Goal: Task Accomplishment & Management: Complete application form

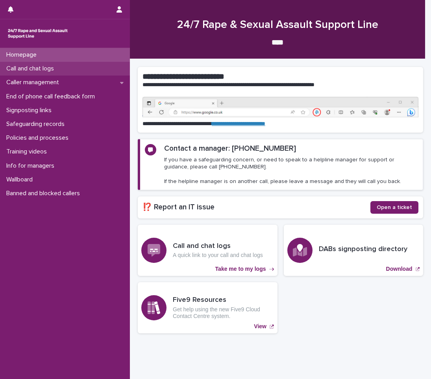
click at [70, 71] on div "Call and chat logs" at bounding box center [65, 69] width 130 height 14
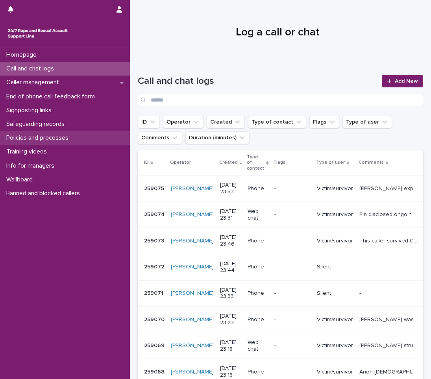
click at [40, 141] on p "Policies and processes" at bounding box center [39, 137] width 72 height 7
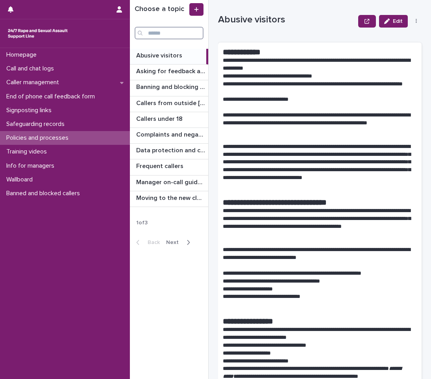
click at [186, 31] on input "Search" at bounding box center [169, 33] width 69 height 13
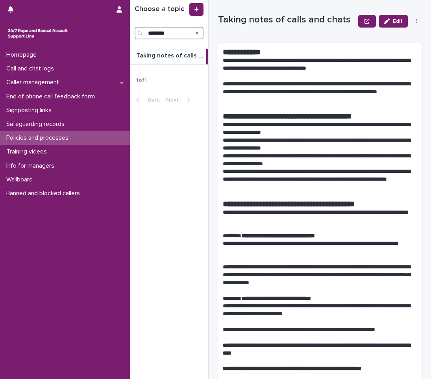
type input "********"
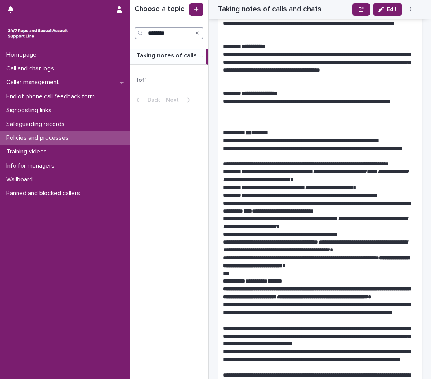
scroll to position [512, 0]
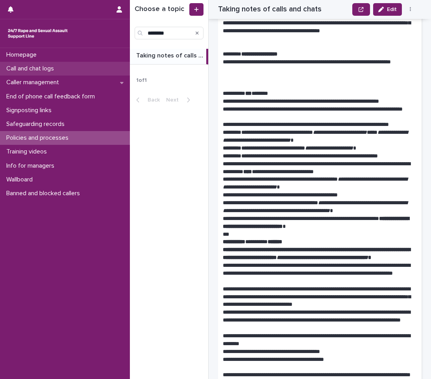
click at [46, 65] on p "Call and chat logs" at bounding box center [31, 68] width 57 height 7
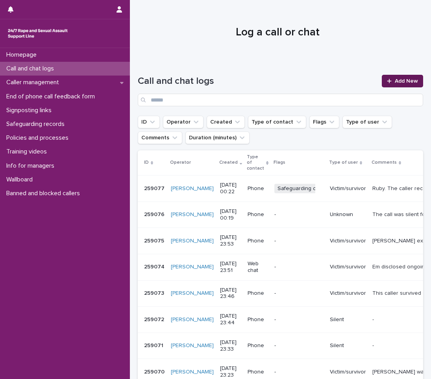
click at [403, 78] on span "Add New" at bounding box center [406, 81] width 23 height 6
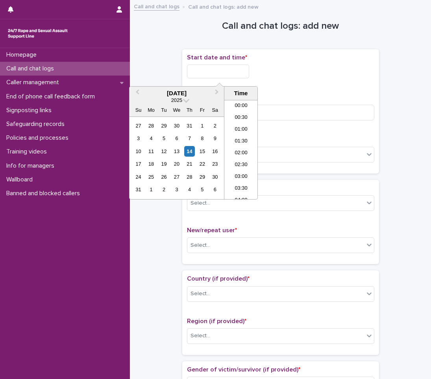
click at [194, 69] on input "text" at bounding box center [218, 72] width 62 height 14
click at [241, 104] on li "00:00" at bounding box center [241, 106] width 33 height 12
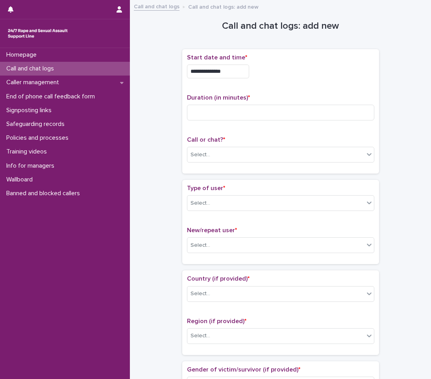
click at [231, 74] on input "**********" at bounding box center [218, 72] width 62 height 14
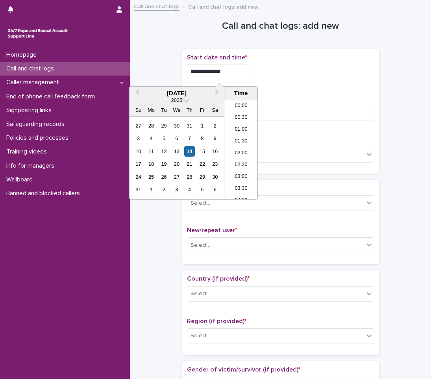
type input "**********"
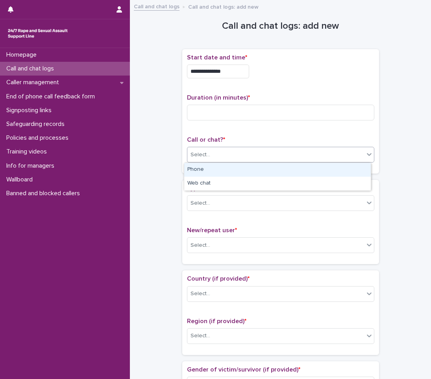
click at [202, 156] on div "Select..." at bounding box center [201, 155] width 20 height 8
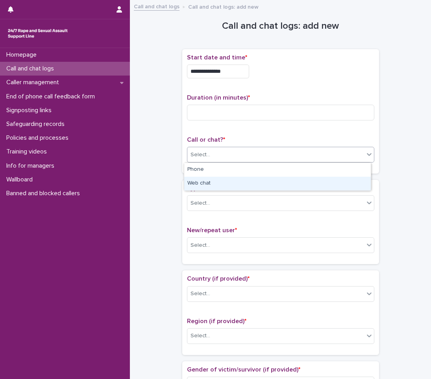
click at [197, 180] on div "Web chat" at bounding box center [277, 184] width 187 height 14
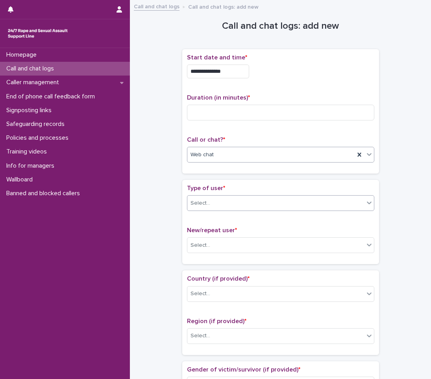
click at [199, 204] on div "Select..." at bounding box center [201, 203] width 20 height 8
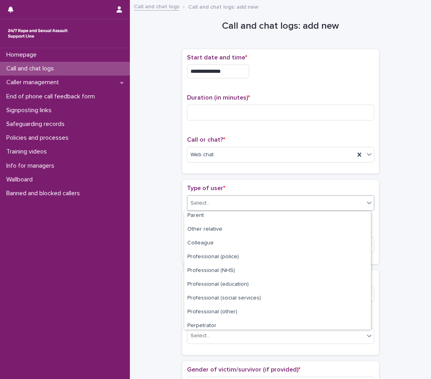
scroll to position [89, 0]
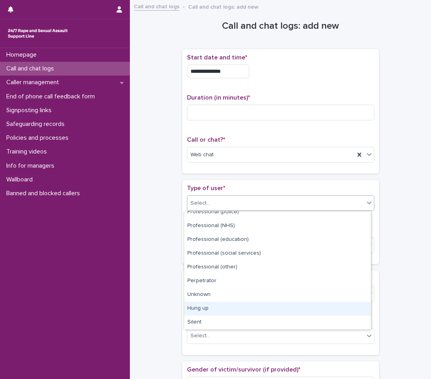
click at [211, 308] on div "Hung up" at bounding box center [277, 309] width 187 height 14
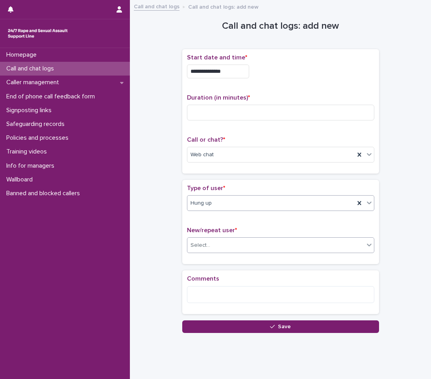
click at [205, 246] on div "Select..." at bounding box center [201, 246] width 20 height 8
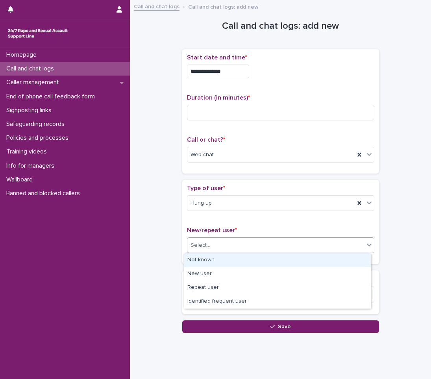
click at [203, 261] on div "Not known" at bounding box center [277, 261] width 187 height 14
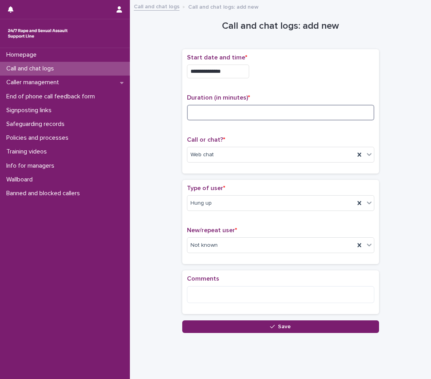
click at [226, 115] on input at bounding box center [281, 113] width 188 height 16
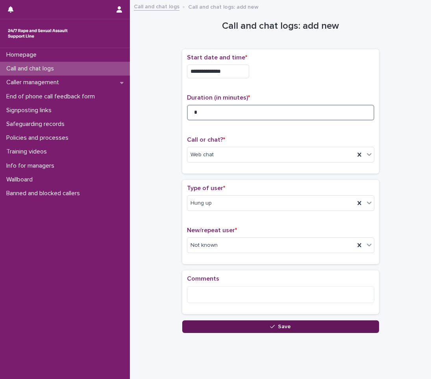
type input "*"
click at [276, 332] on button "Save" at bounding box center [280, 327] width 197 height 13
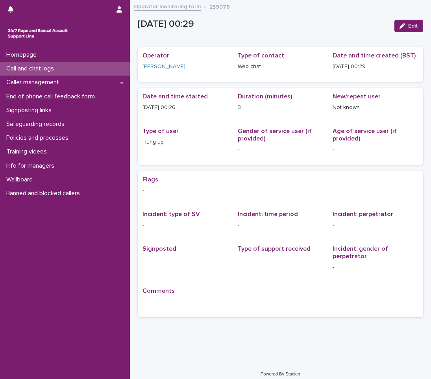
click at [42, 65] on p "Call and chat logs" at bounding box center [31, 68] width 57 height 7
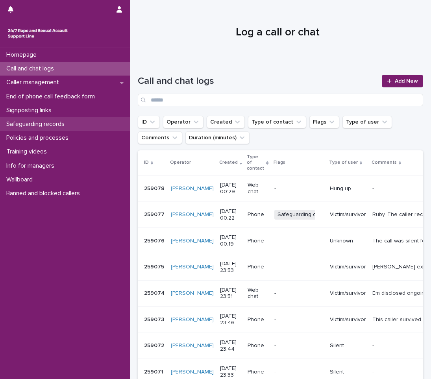
click at [49, 120] on div "Safeguarding records" at bounding box center [65, 124] width 130 height 14
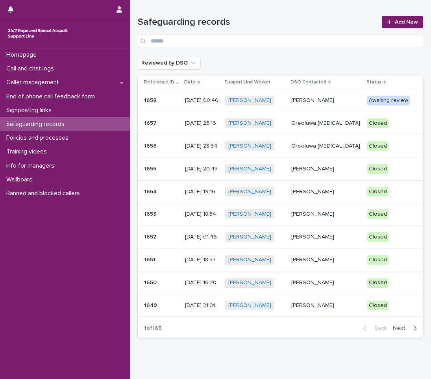
click at [326, 100] on p "[PERSON_NAME]" at bounding box center [327, 100] width 70 height 7
click at [37, 67] on p "Call and chat logs" at bounding box center [31, 68] width 57 height 7
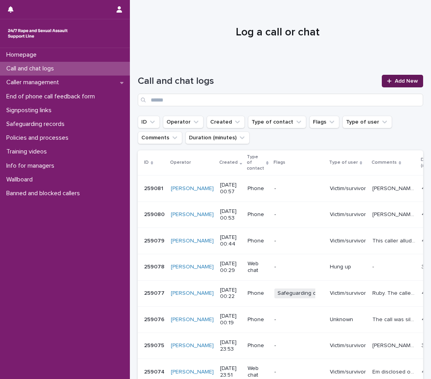
click at [401, 84] on link "Add New" at bounding box center [402, 81] width 41 height 13
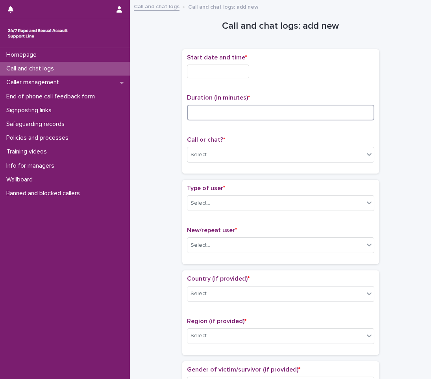
click at [211, 112] on input at bounding box center [281, 113] width 188 height 16
type input "**"
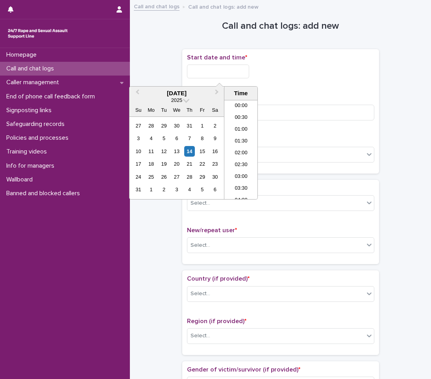
click at [204, 75] on input "text" at bounding box center [218, 72] width 62 height 14
click at [246, 118] on li "00:30" at bounding box center [241, 118] width 33 height 12
click at [231, 65] on input "**********" at bounding box center [218, 72] width 62 height 14
type input "**********"
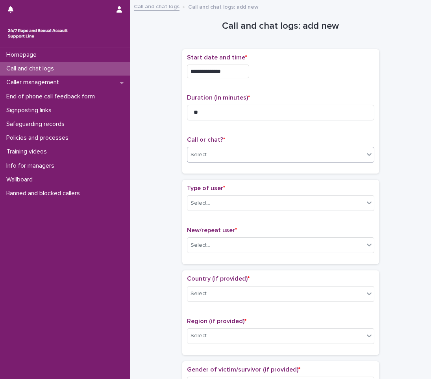
click at [212, 152] on div "Select..." at bounding box center [276, 155] width 177 height 13
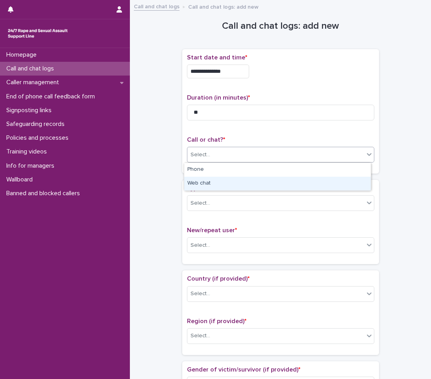
click at [194, 186] on div "Web chat" at bounding box center [277, 184] width 187 height 14
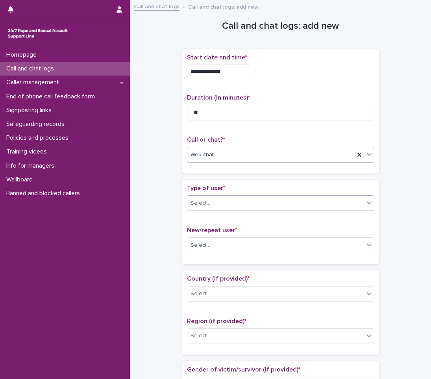
click at [199, 204] on div "Select..." at bounding box center [201, 203] width 20 height 8
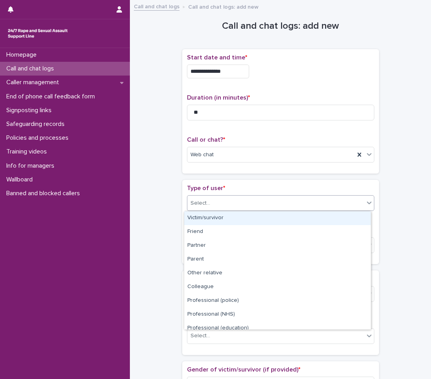
click at [218, 223] on div "Victim/survivor" at bounding box center [277, 219] width 187 height 14
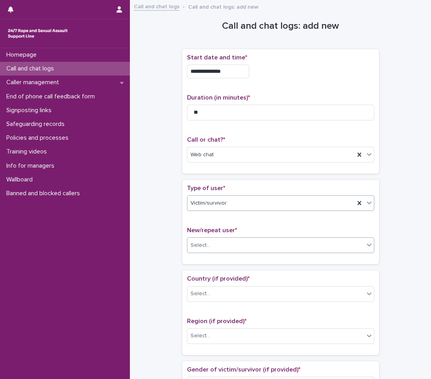
click at [210, 249] on div "Select..." at bounding box center [276, 245] width 177 height 13
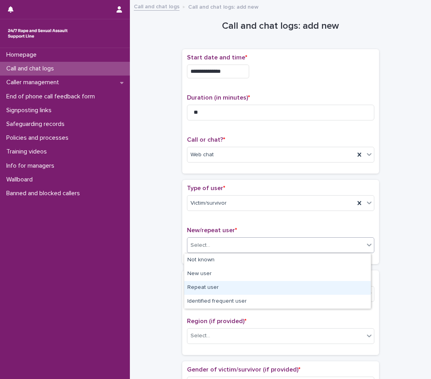
click at [201, 283] on div "Repeat user" at bounding box center [277, 288] width 187 height 14
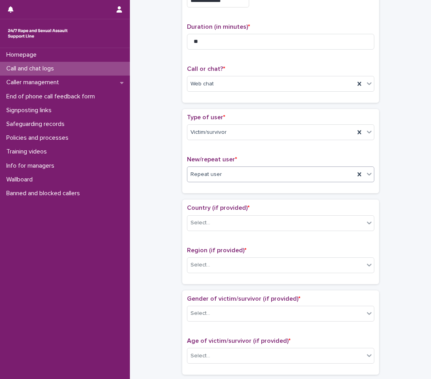
scroll to position [118, 0]
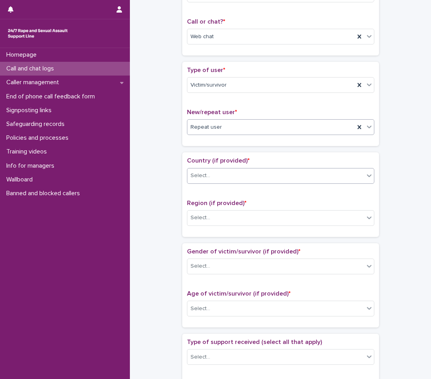
click at [229, 174] on div "Select..." at bounding box center [276, 175] width 177 height 13
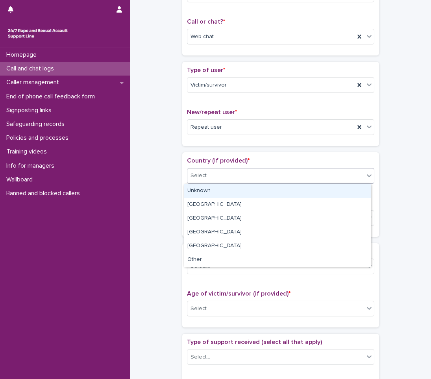
click at [211, 193] on div "Unknown" at bounding box center [277, 191] width 187 height 14
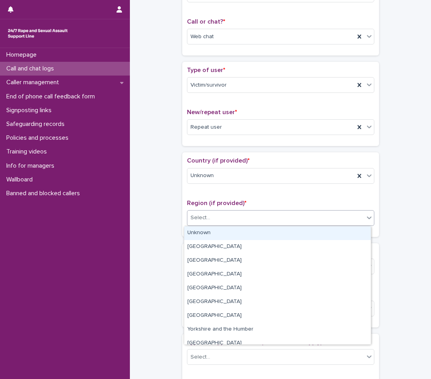
click at [212, 216] on div "Select..." at bounding box center [276, 218] width 177 height 13
click at [208, 233] on div "Unknown" at bounding box center [277, 234] width 187 height 14
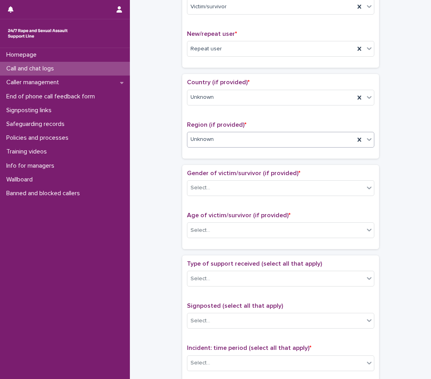
scroll to position [197, 0]
click at [219, 182] on div "Select..." at bounding box center [276, 187] width 177 height 13
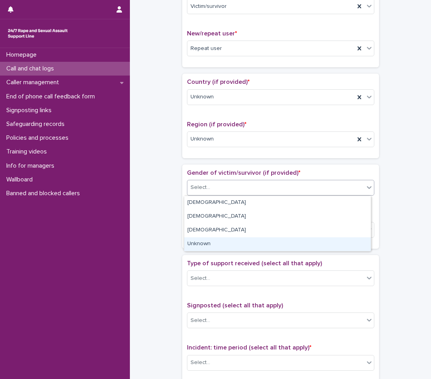
click at [213, 245] on div "Unknown" at bounding box center [277, 245] width 187 height 14
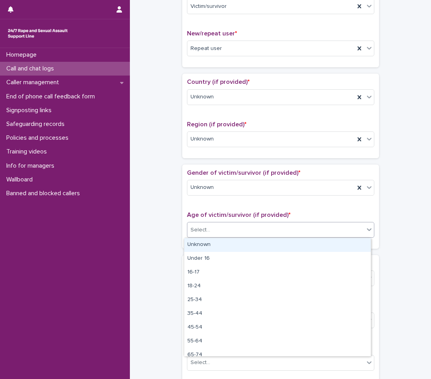
click at [216, 229] on div "Select..." at bounding box center [276, 230] width 177 height 13
click at [210, 247] on div "Unknown" at bounding box center [277, 245] width 187 height 14
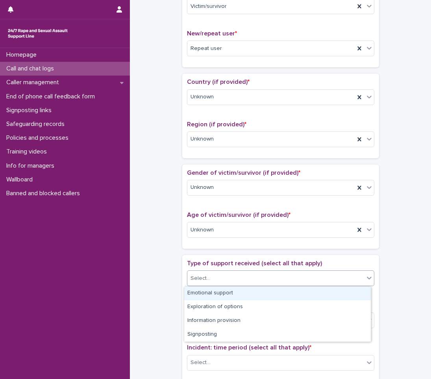
click at [202, 277] on div "Select..." at bounding box center [201, 279] width 20 height 8
click at [201, 291] on div "Emotional support" at bounding box center [277, 294] width 187 height 14
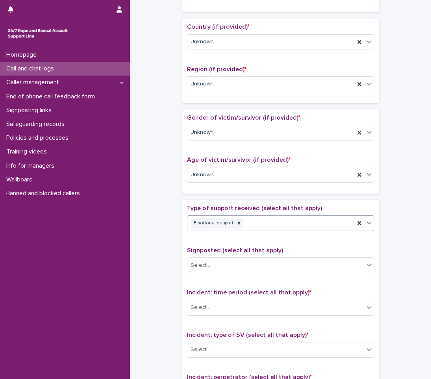
scroll to position [276, 0]
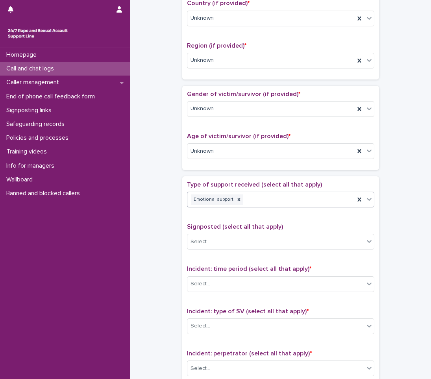
click at [271, 201] on div "Emotional support" at bounding box center [271, 200] width 167 height 14
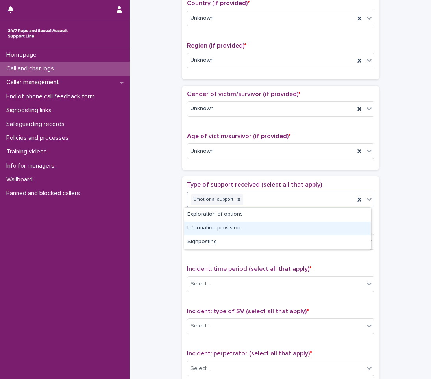
click at [217, 228] on div "Information provision" at bounding box center [277, 229] width 187 height 14
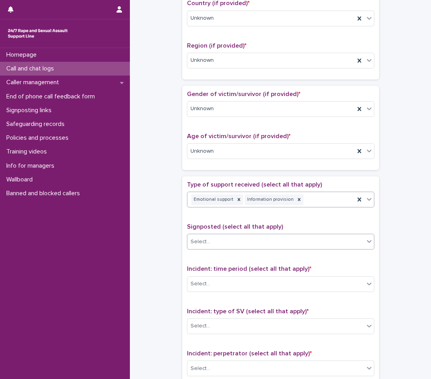
scroll to position [315, 0]
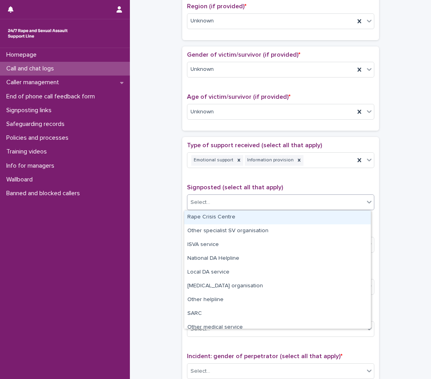
click at [219, 208] on div "Select..." at bounding box center [276, 202] width 177 height 13
click at [163, 231] on div "**********" at bounding box center [281, 93] width 286 height 806
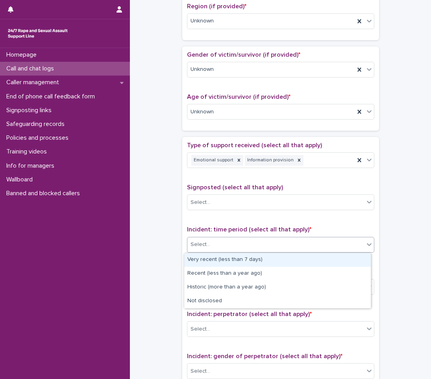
click at [200, 244] on div "Select..." at bounding box center [201, 245] width 20 height 8
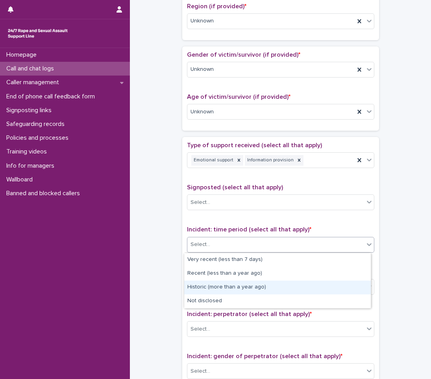
drag, startPoint x: 205, startPoint y: 294, endPoint x: 211, endPoint y: 291, distance: 6.6
click at [211, 291] on div "Historic (more than a year ago)" at bounding box center [277, 288] width 187 height 14
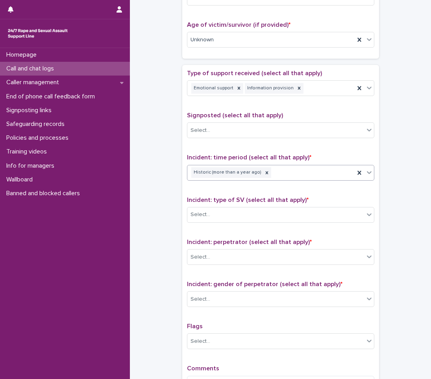
scroll to position [433, 0]
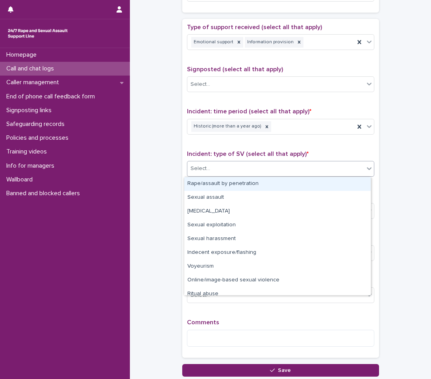
click at [229, 169] on div "Select..." at bounding box center [276, 168] width 177 height 13
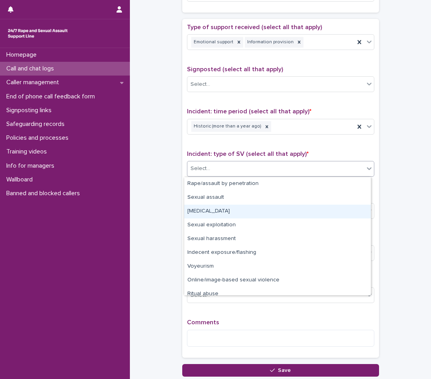
click at [215, 212] on div "[MEDICAL_DATA]" at bounding box center [277, 212] width 187 height 14
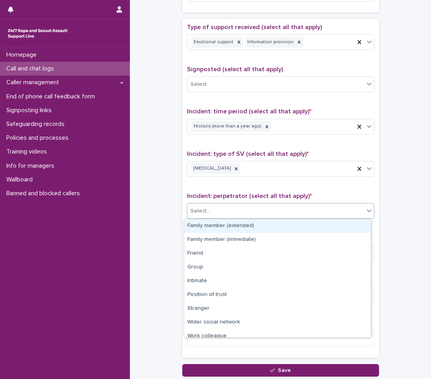
click at [215, 209] on div "Select..." at bounding box center [276, 211] width 177 height 13
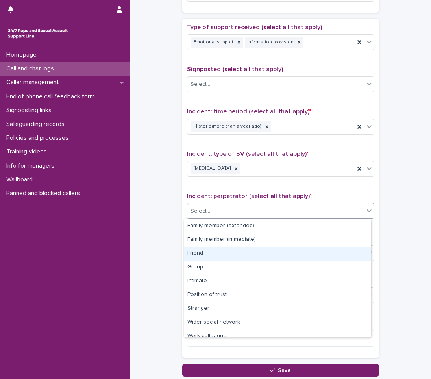
click at [215, 255] on div "Friend" at bounding box center [277, 254] width 187 height 14
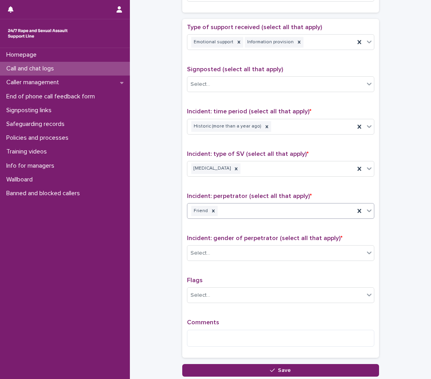
click at [367, 212] on icon at bounding box center [369, 211] width 5 height 3
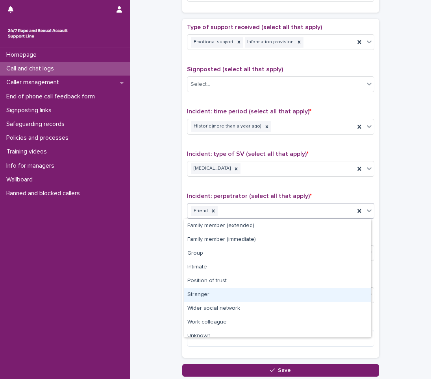
scroll to position [20, 0]
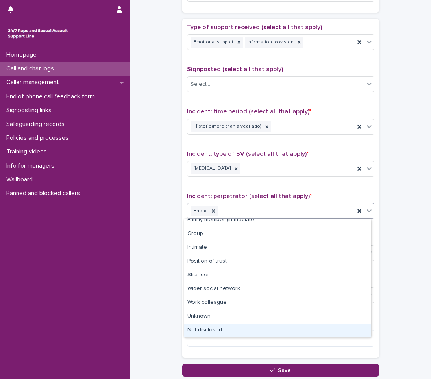
click at [210, 333] on div "Not disclosed" at bounding box center [277, 331] width 187 height 14
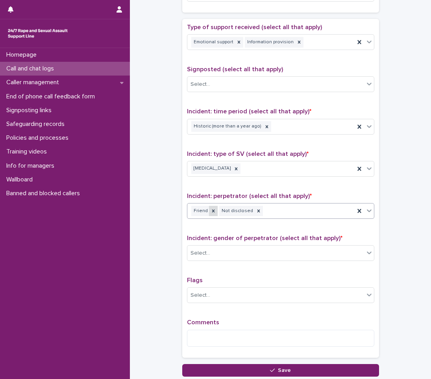
click at [212, 210] on icon at bounding box center [213, 211] width 3 height 3
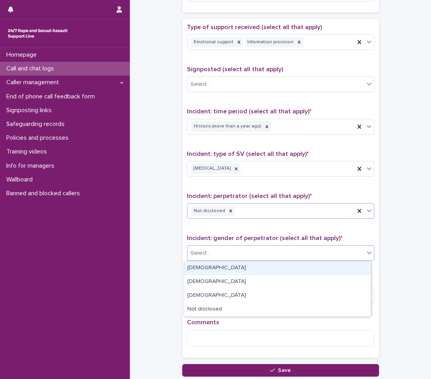
click at [210, 255] on div "Select..." at bounding box center [276, 253] width 177 height 13
click at [224, 267] on div "[DEMOGRAPHIC_DATA]" at bounding box center [277, 269] width 187 height 14
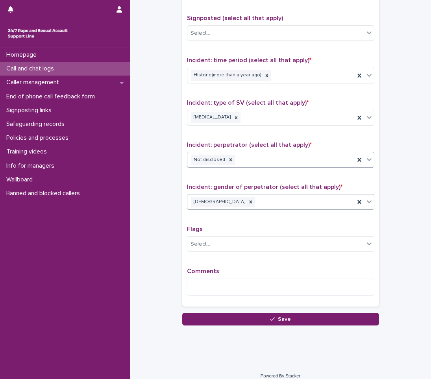
scroll to position [492, 0]
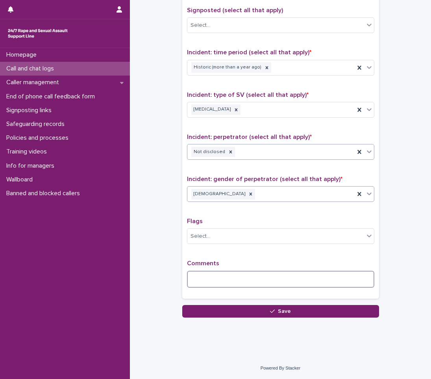
click at [221, 276] on textarea at bounding box center [281, 279] width 188 height 17
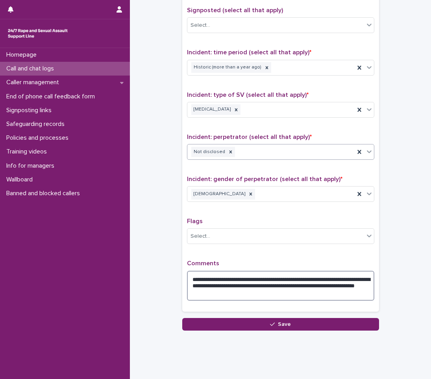
click at [291, 292] on textarea "**********" at bounding box center [281, 286] width 188 height 30
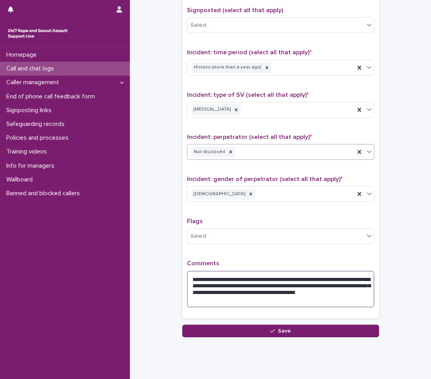
click at [287, 300] on textarea "**********" at bounding box center [281, 289] width 188 height 37
click at [299, 285] on textarea "**********" at bounding box center [281, 289] width 188 height 37
click at [291, 301] on textarea "**********" at bounding box center [281, 289] width 188 height 37
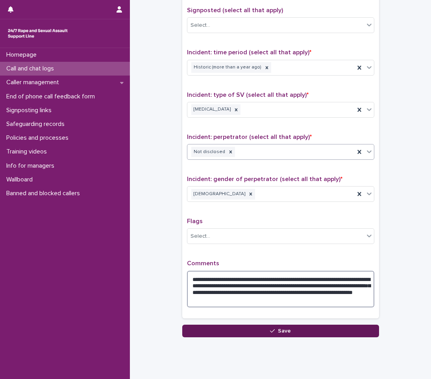
type textarea "**********"
click at [273, 327] on button "Save" at bounding box center [280, 331] width 197 height 13
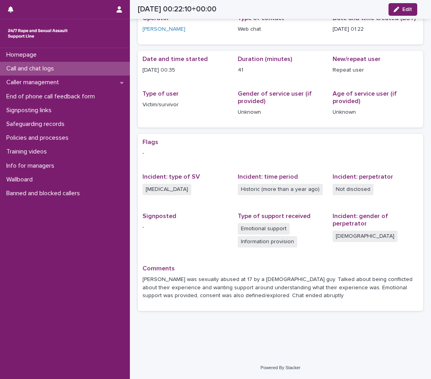
scroll to position [37, 0]
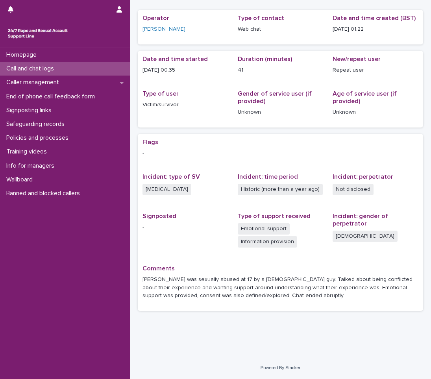
click at [29, 67] on p "Call and chat logs" at bounding box center [31, 68] width 57 height 7
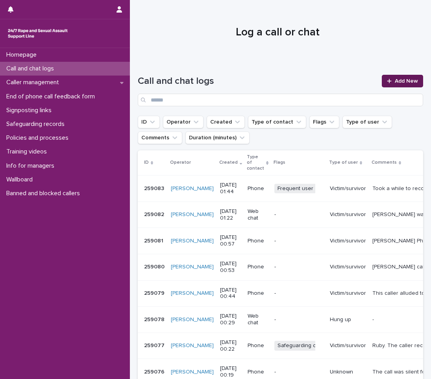
click at [399, 81] on span "Add New" at bounding box center [406, 81] width 23 height 6
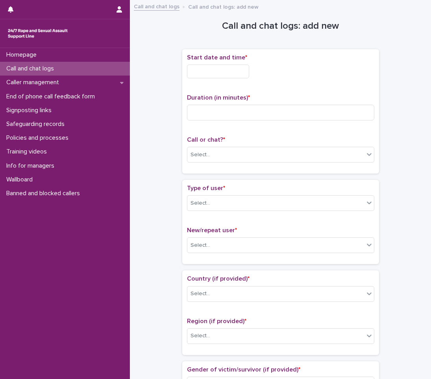
click at [236, 74] on input "text" at bounding box center [218, 72] width 62 height 14
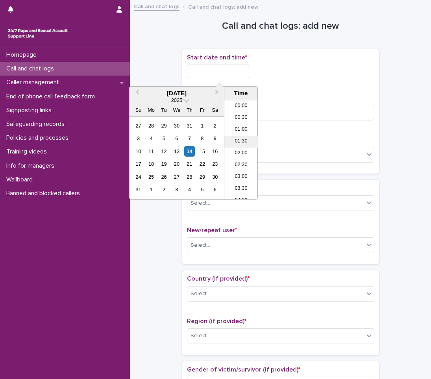
click at [244, 142] on li "01:30" at bounding box center [241, 142] width 33 height 12
click at [231, 74] on input "**********" at bounding box center [218, 72] width 62 height 14
type input "**********"
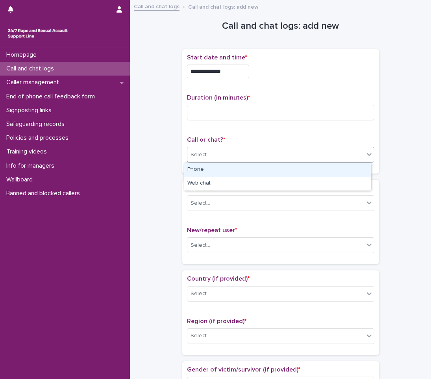
click at [206, 158] on div "Select..." at bounding box center [276, 155] width 177 height 13
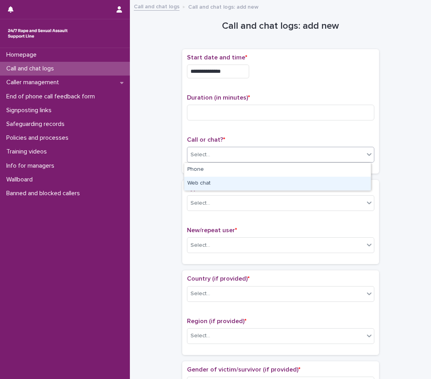
click at [195, 183] on div "Web chat" at bounding box center [277, 184] width 187 height 14
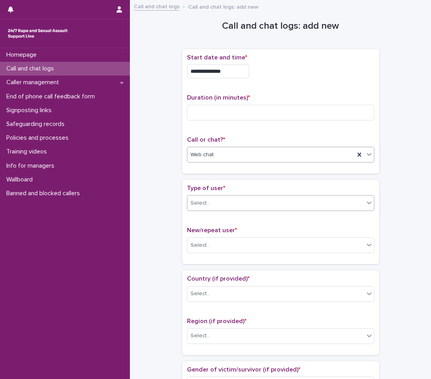
click at [226, 200] on div "Select..." at bounding box center [276, 203] width 177 height 13
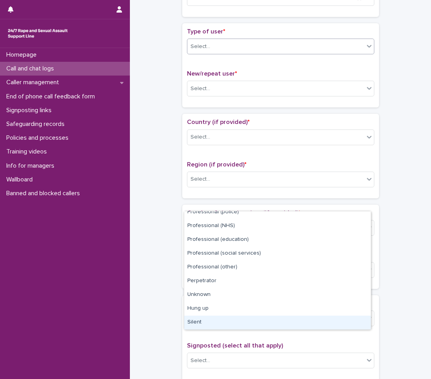
scroll to position [158, 0]
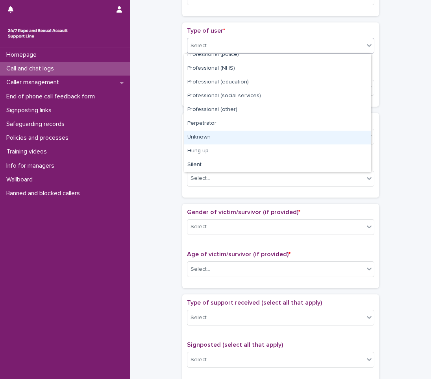
click at [211, 139] on div "Unknown" at bounding box center [277, 138] width 187 height 14
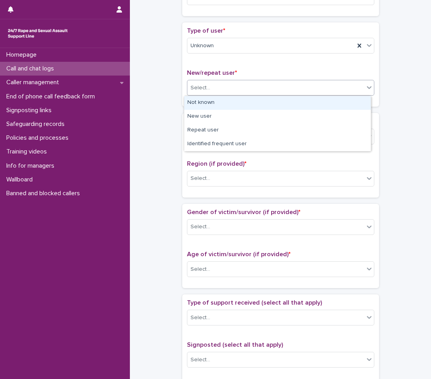
click at [215, 86] on div "Select..." at bounding box center [276, 88] width 177 height 13
click at [217, 102] on div "Not known" at bounding box center [277, 103] width 187 height 14
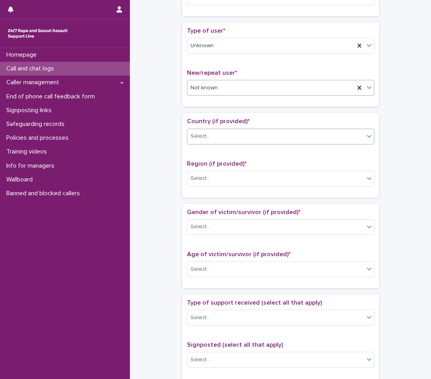
click at [203, 141] on div "Select..." at bounding box center [276, 136] width 177 height 13
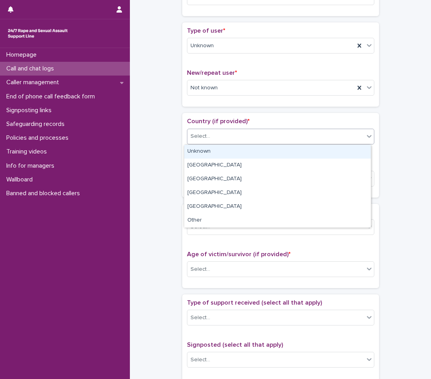
click at [200, 156] on div "Unknown" at bounding box center [277, 152] width 187 height 14
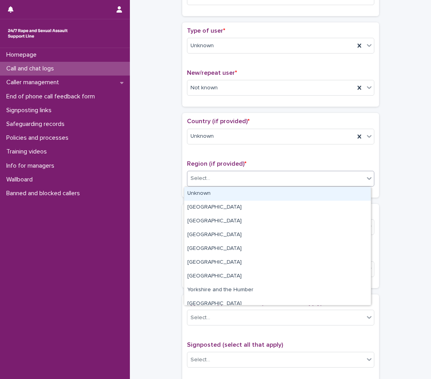
click at [200, 184] on div "Select..." at bounding box center [276, 178] width 177 height 13
click at [197, 193] on div "Unknown" at bounding box center [277, 194] width 187 height 14
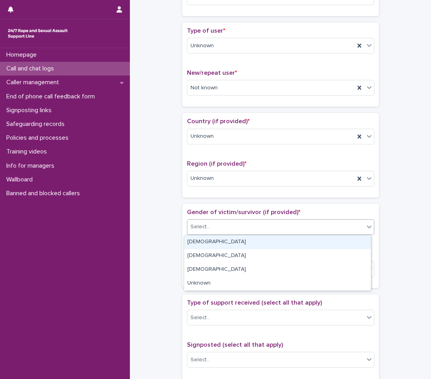
click at [199, 225] on div "Select..." at bounding box center [201, 227] width 20 height 8
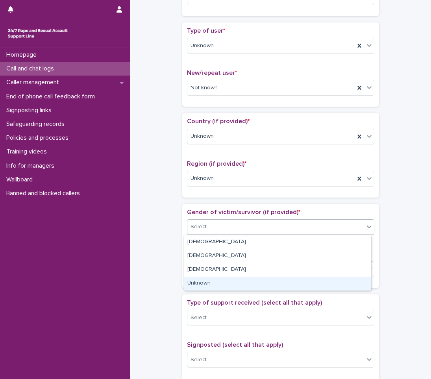
click at [199, 287] on div "Unknown" at bounding box center [277, 284] width 187 height 14
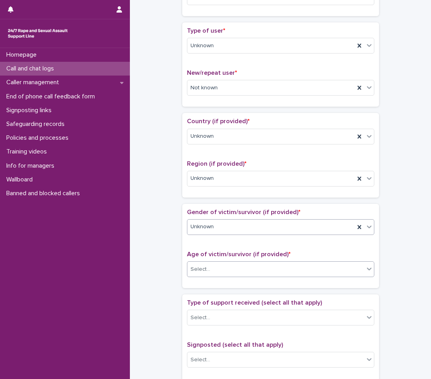
click at [206, 271] on div "Select..." at bounding box center [276, 269] width 177 height 13
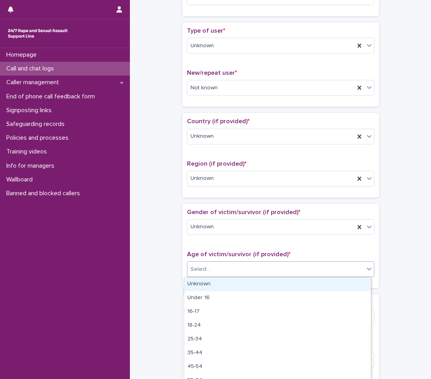
click at [202, 282] on div "Unknown" at bounding box center [277, 285] width 187 height 14
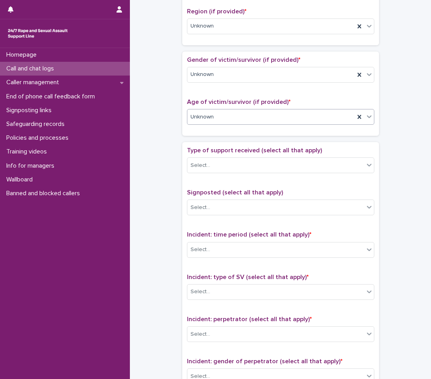
scroll to position [315, 0]
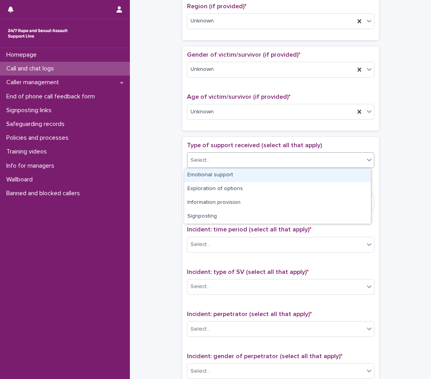
click at [235, 160] on div "Select..." at bounding box center [276, 160] width 177 height 13
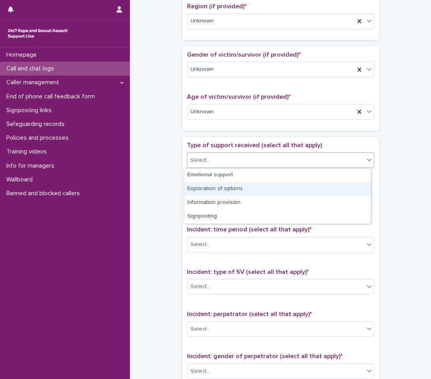
click at [223, 189] on div "Exploration of options" at bounding box center [277, 189] width 187 height 14
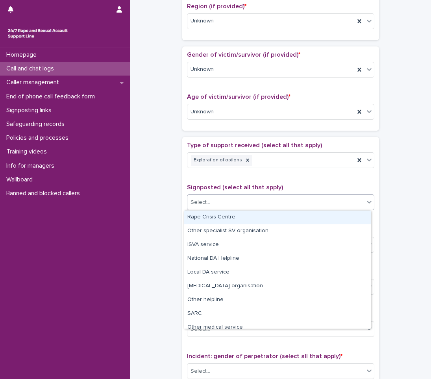
click at [212, 204] on div "Select..." at bounding box center [276, 202] width 177 height 13
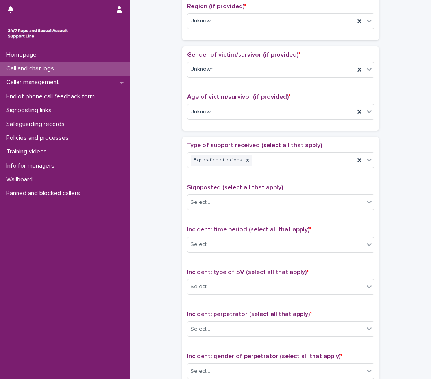
click at [169, 231] on div "**********" at bounding box center [281, 93] width 286 height 806
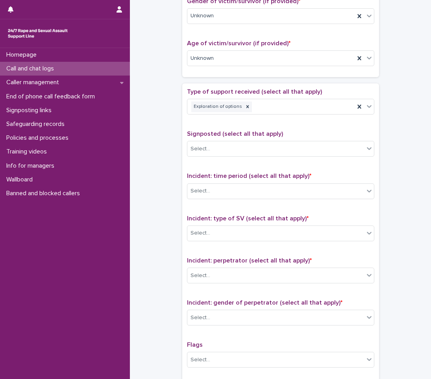
scroll to position [394, 0]
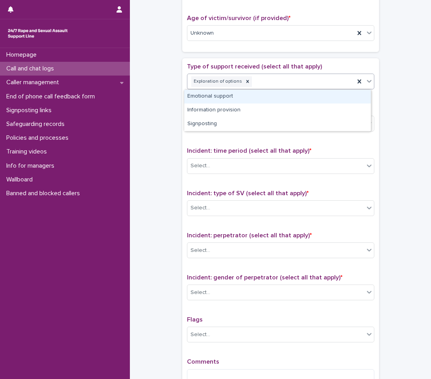
click at [295, 80] on div "Exploration of options" at bounding box center [271, 82] width 167 height 14
click at [227, 101] on div "Emotional support" at bounding box center [277, 97] width 187 height 14
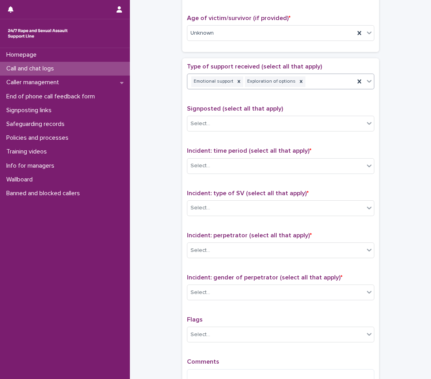
scroll to position [433, 0]
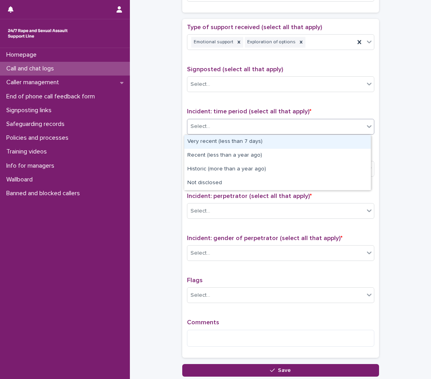
click at [232, 125] on div "Select..." at bounding box center [276, 126] width 177 height 13
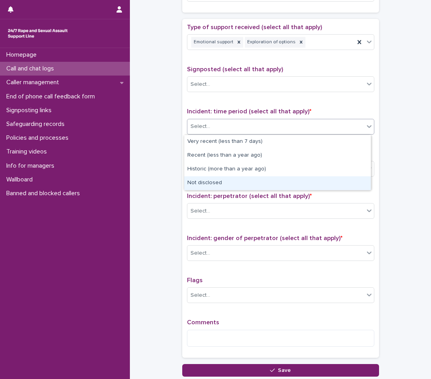
click at [205, 185] on div "Not disclosed" at bounding box center [277, 184] width 187 height 14
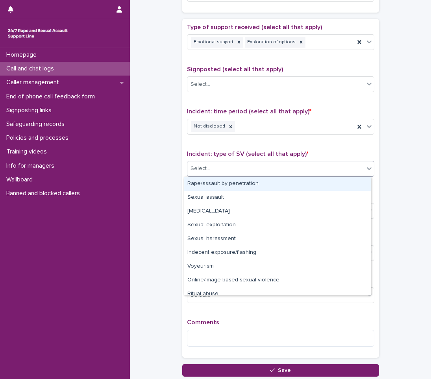
click at [212, 169] on div "Select..." at bounding box center [276, 168] width 177 height 13
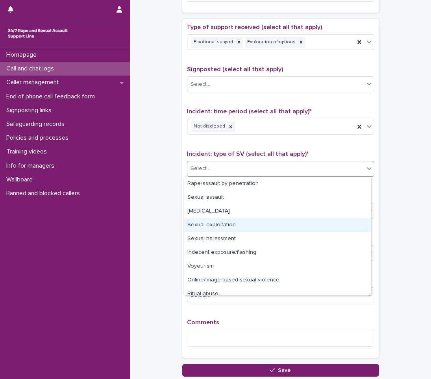
scroll to position [20, 0]
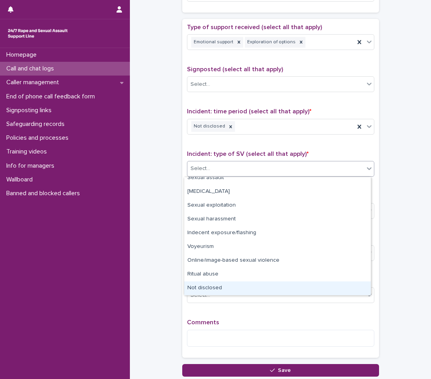
click at [196, 290] on div "Not disclosed" at bounding box center [277, 289] width 187 height 14
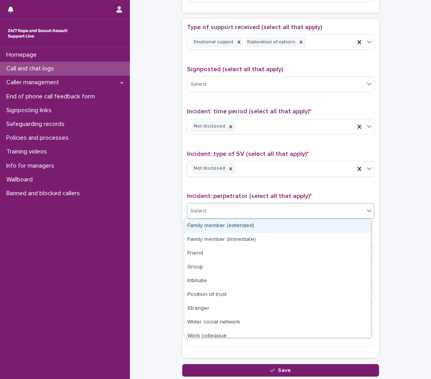
click at [218, 209] on div "Select..." at bounding box center [276, 211] width 177 height 13
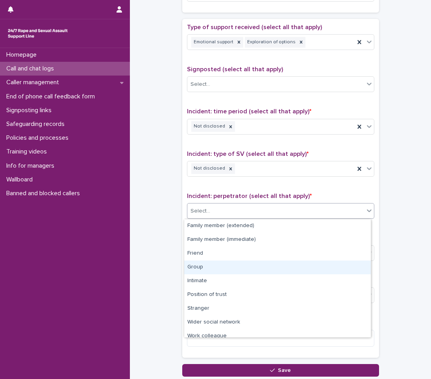
scroll to position [33, 0]
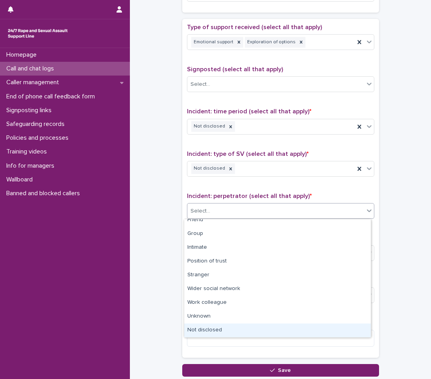
click at [212, 325] on div "Not disclosed" at bounding box center [277, 331] width 187 height 14
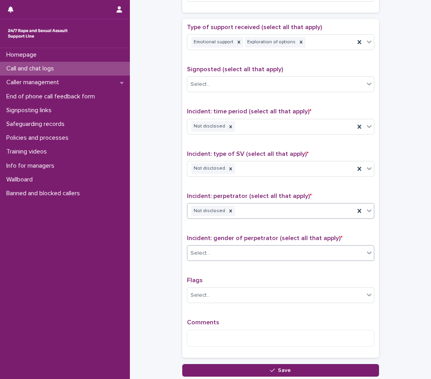
click at [209, 251] on div "Select..." at bounding box center [276, 253] width 177 height 13
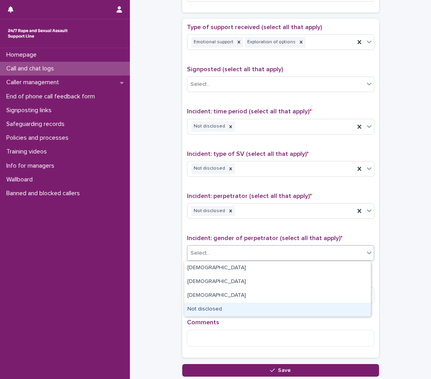
click at [208, 309] on div "Not disclosed" at bounding box center [277, 310] width 187 height 14
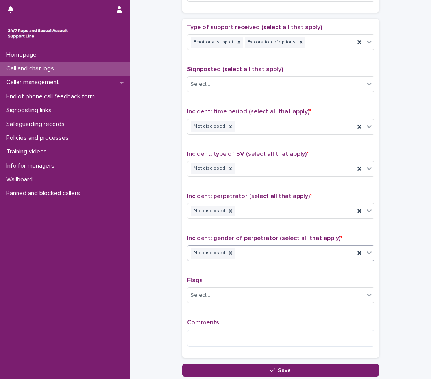
scroll to position [492, 0]
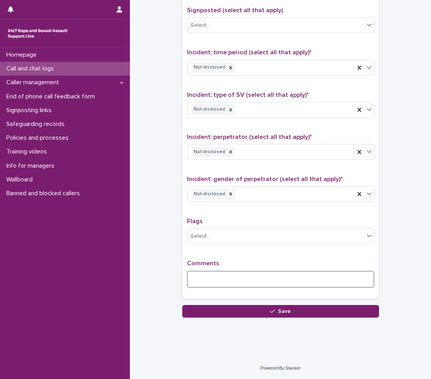
click at [207, 279] on textarea at bounding box center [281, 279] width 188 height 17
click at [206, 280] on textarea at bounding box center [281, 279] width 188 height 17
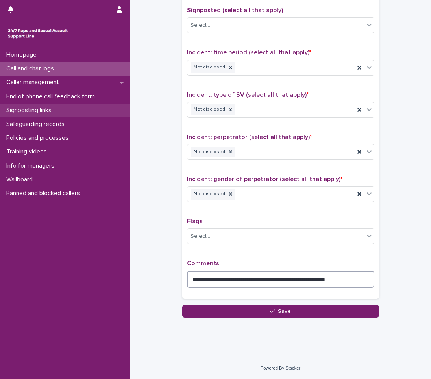
type textarea "**********"
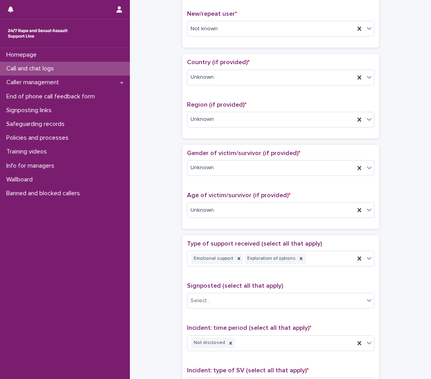
scroll to position [0, 0]
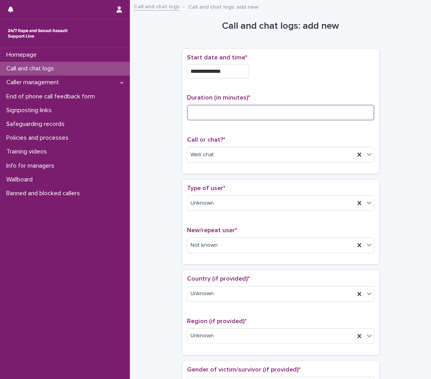
click at [195, 113] on input at bounding box center [281, 113] width 188 height 16
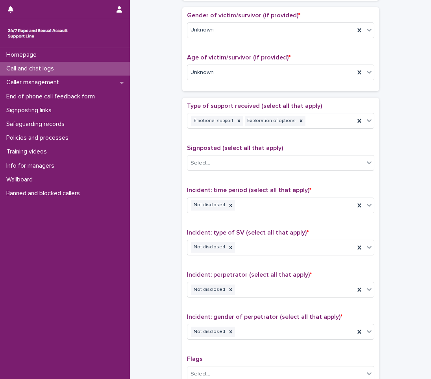
scroll to position [473, 0]
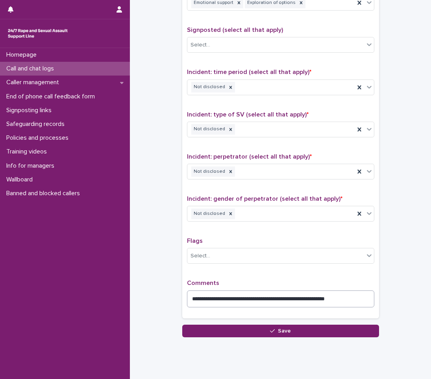
type input "**"
click at [362, 299] on textarea "**********" at bounding box center [281, 299] width 188 height 17
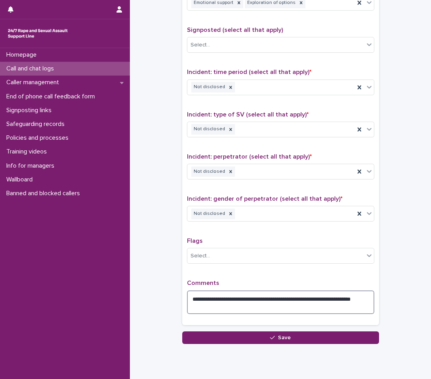
click at [218, 305] on textarea "**********" at bounding box center [281, 303] width 188 height 24
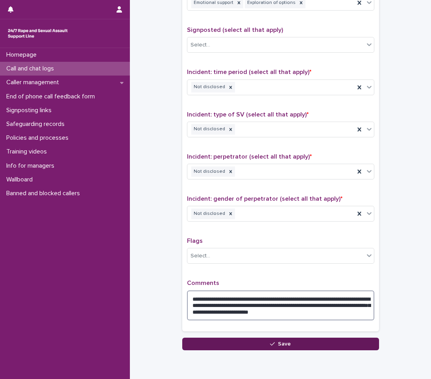
type textarea "**********"
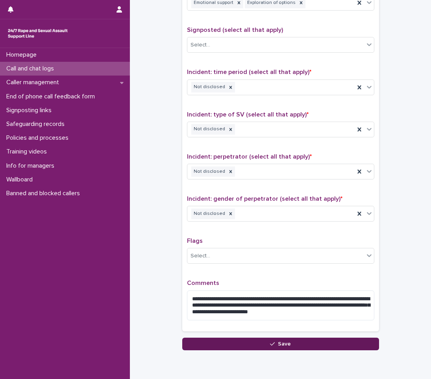
click at [295, 343] on button "Save" at bounding box center [280, 344] width 197 height 13
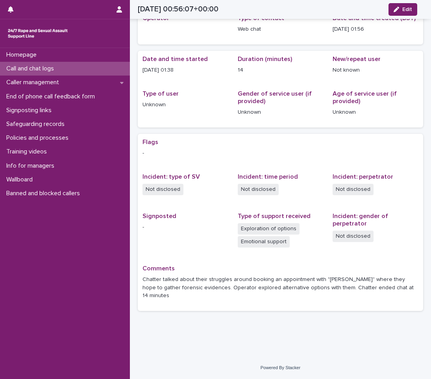
scroll to position [29, 0]
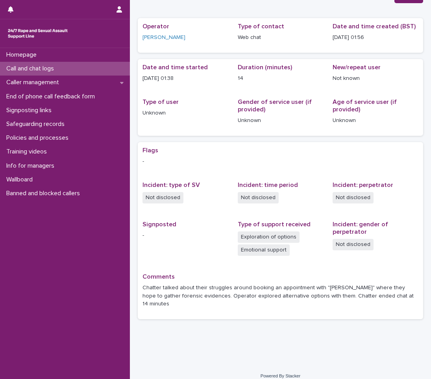
click at [36, 71] on p "Call and chat logs" at bounding box center [31, 68] width 57 height 7
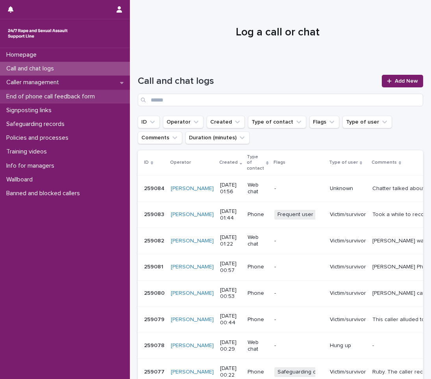
click at [75, 98] on p "End of phone call feedback form" at bounding box center [52, 96] width 98 height 7
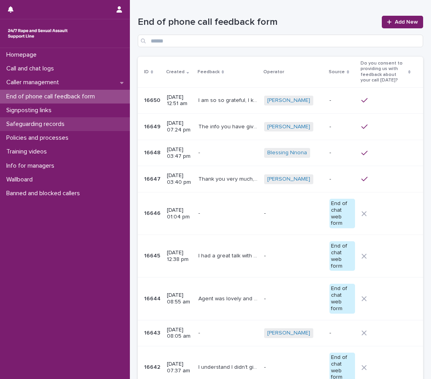
click at [45, 128] on p "Safeguarding records" at bounding box center [37, 124] width 68 height 7
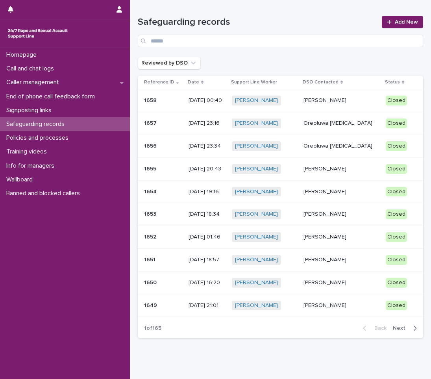
click at [331, 103] on p "[PERSON_NAME]" at bounding box center [342, 100] width 76 height 7
click at [335, 123] on p "Oreoluwa [MEDICAL_DATA]" at bounding box center [342, 123] width 76 height 7
click at [278, 149] on link "[PERSON_NAME]" at bounding box center [256, 146] width 43 height 7
click at [338, 147] on p "Oreoluwa [MEDICAL_DATA]" at bounding box center [342, 146] width 76 height 7
click at [323, 236] on p "[PERSON_NAME]" at bounding box center [342, 237] width 76 height 7
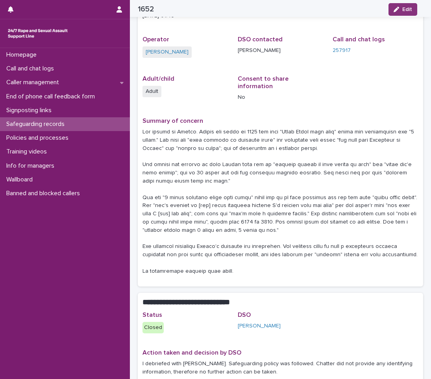
scroll to position [79, 0]
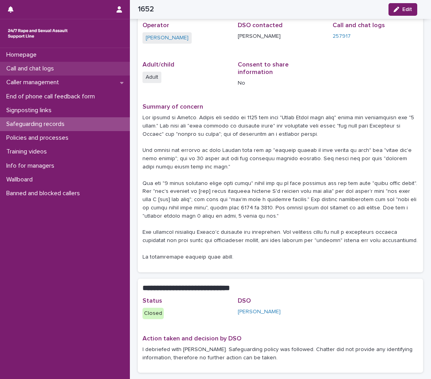
click at [25, 69] on p "Call and chat logs" at bounding box center [31, 68] width 57 height 7
